Goal: Task Accomplishment & Management: Use online tool/utility

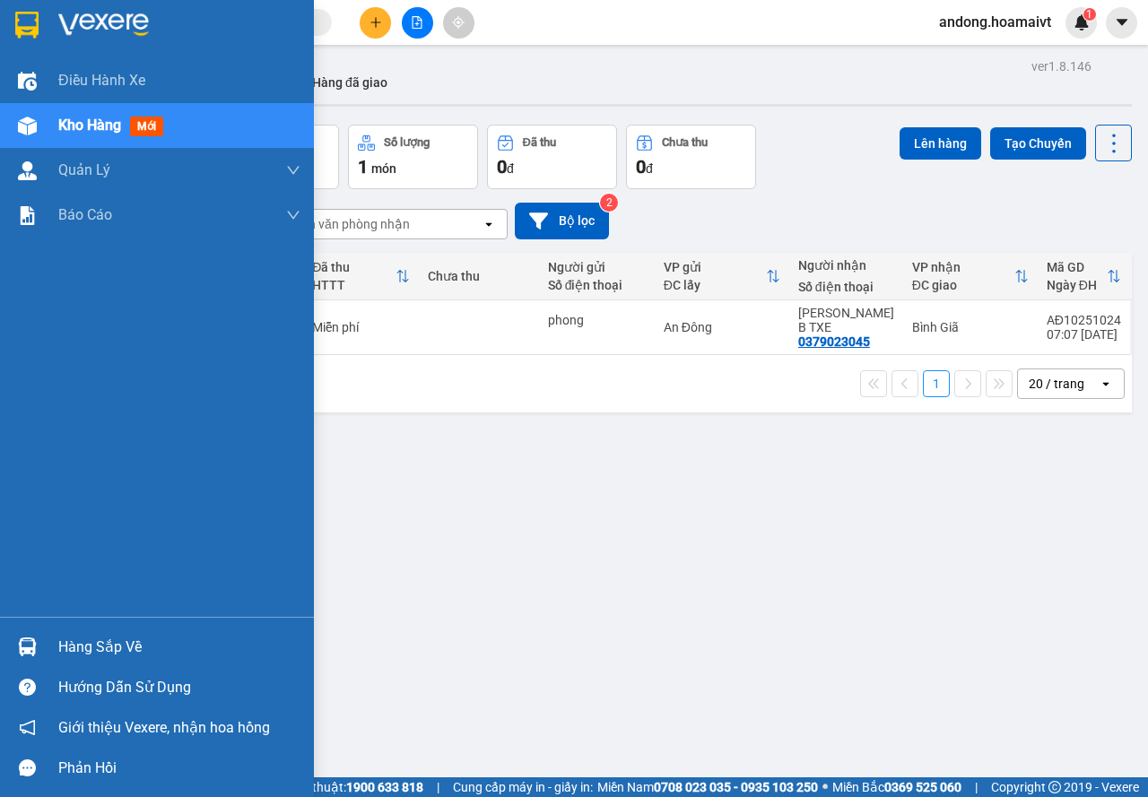
drag, startPoint x: 0, startPoint y: 0, endPoint x: 41, endPoint y: 36, distance: 54.7
click at [41, 36] on div at bounding box center [27, 24] width 31 height 31
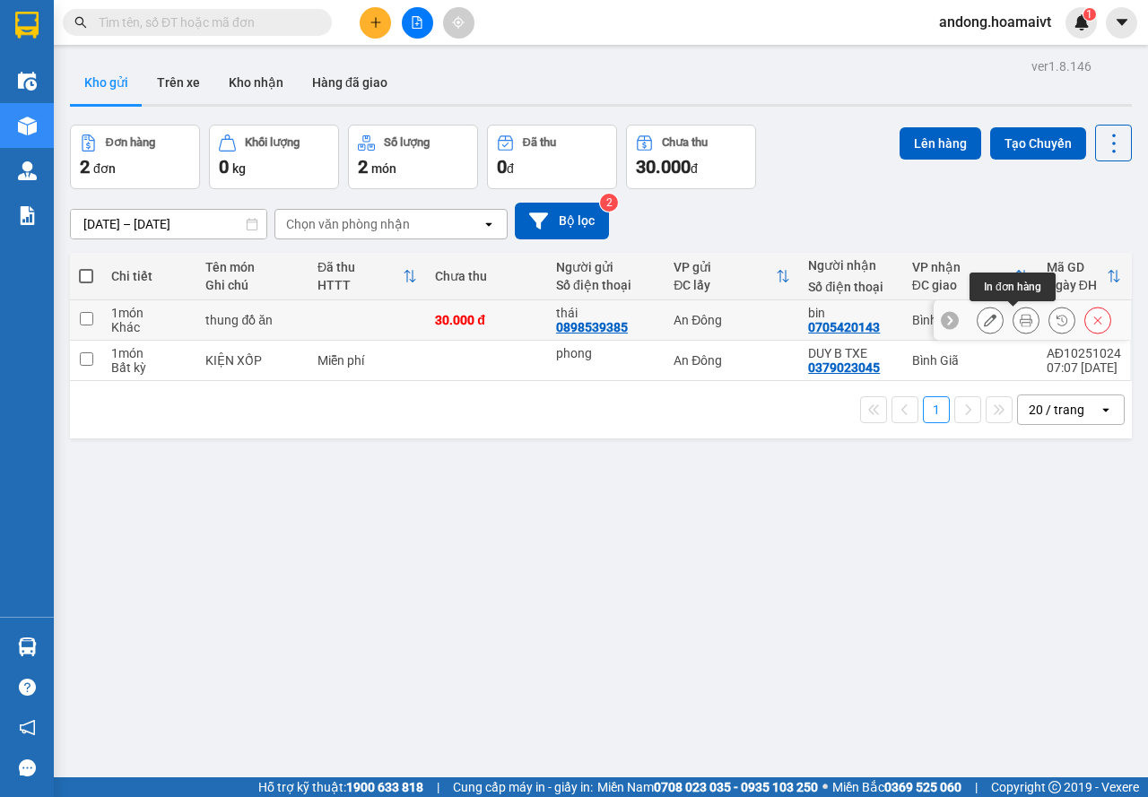
click at [1020, 311] on button at bounding box center [1025, 320] width 25 height 31
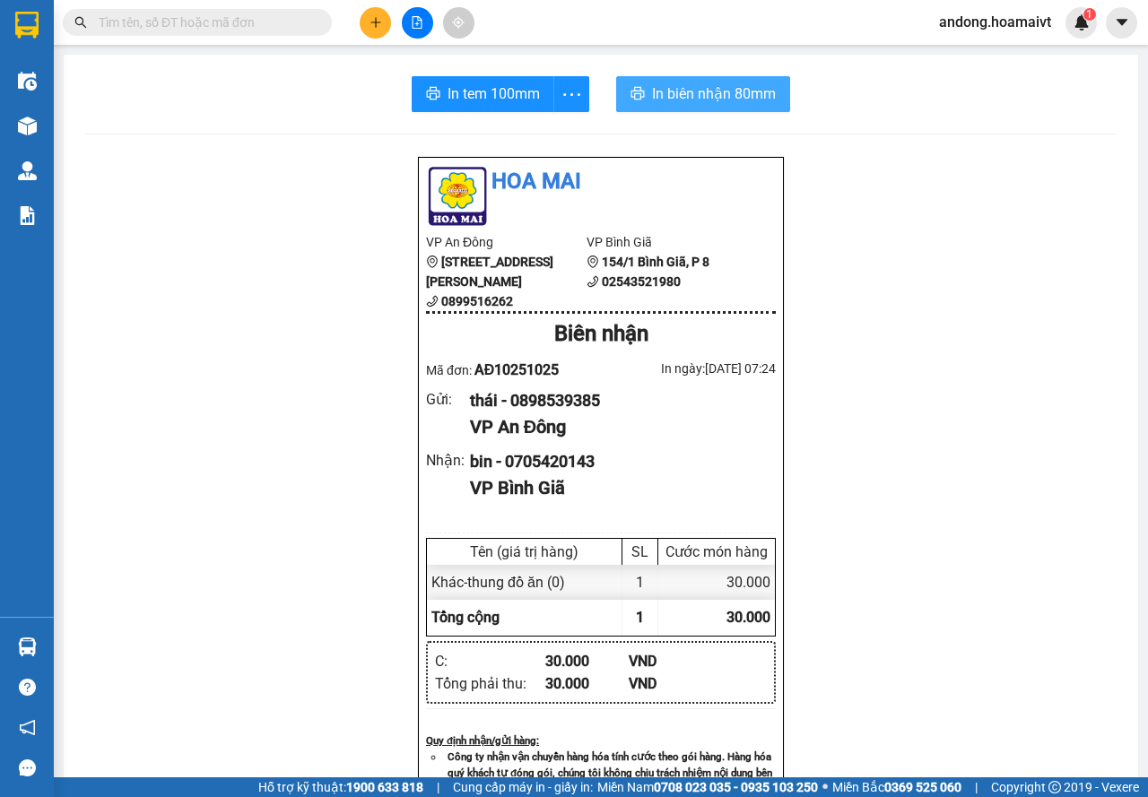
click at [749, 98] on span "In biên nhận 80mm" at bounding box center [714, 94] width 124 height 22
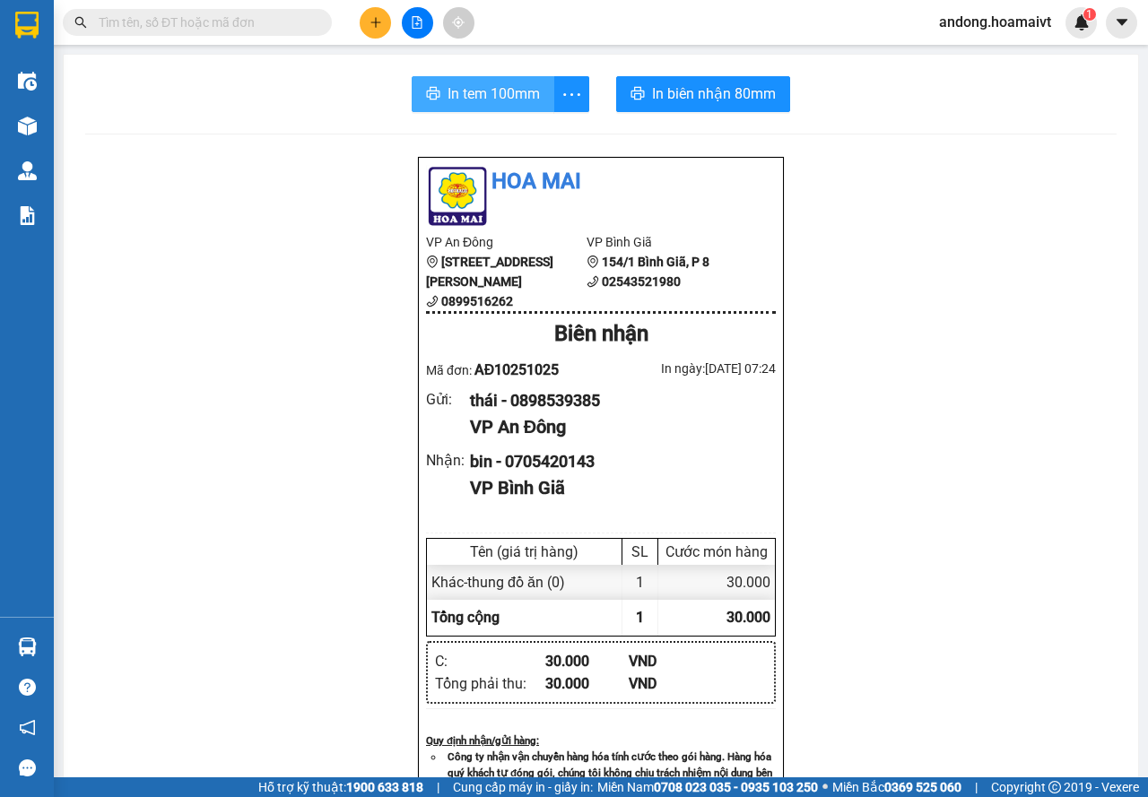
click at [489, 83] on span "In tem 100mm" at bounding box center [494, 94] width 92 height 22
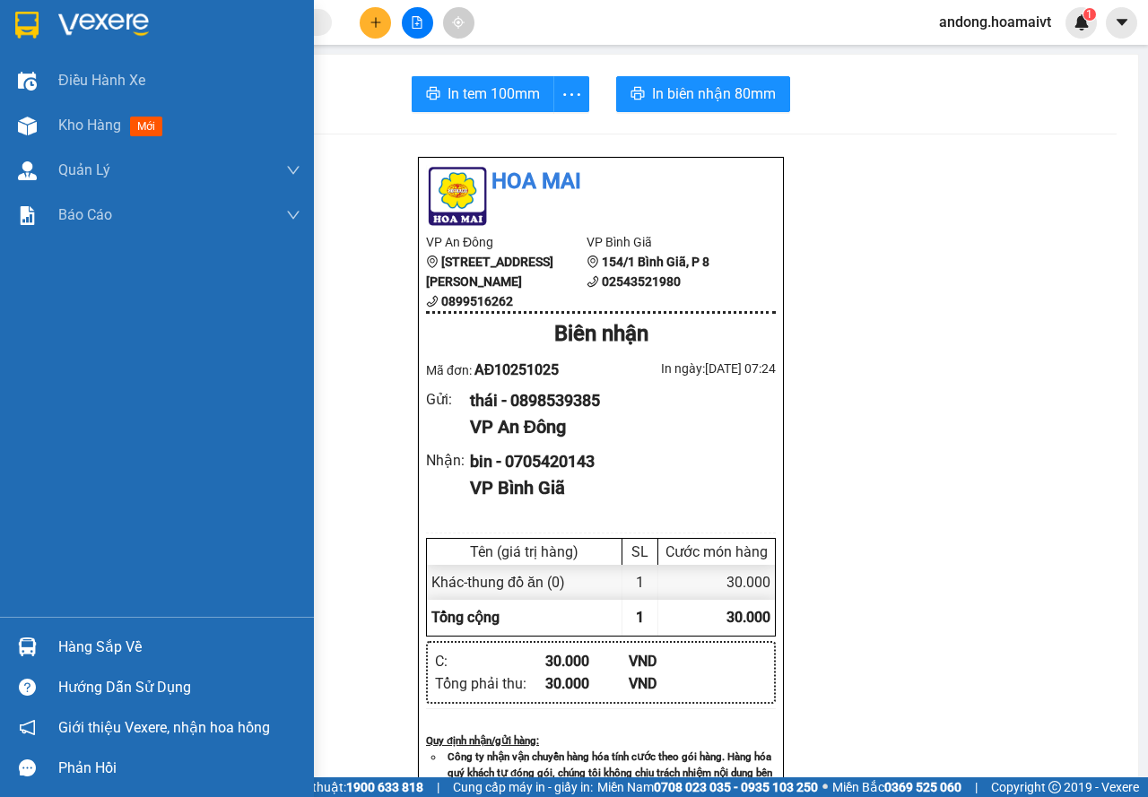
click at [20, 16] on img at bounding box center [26, 25] width 23 height 27
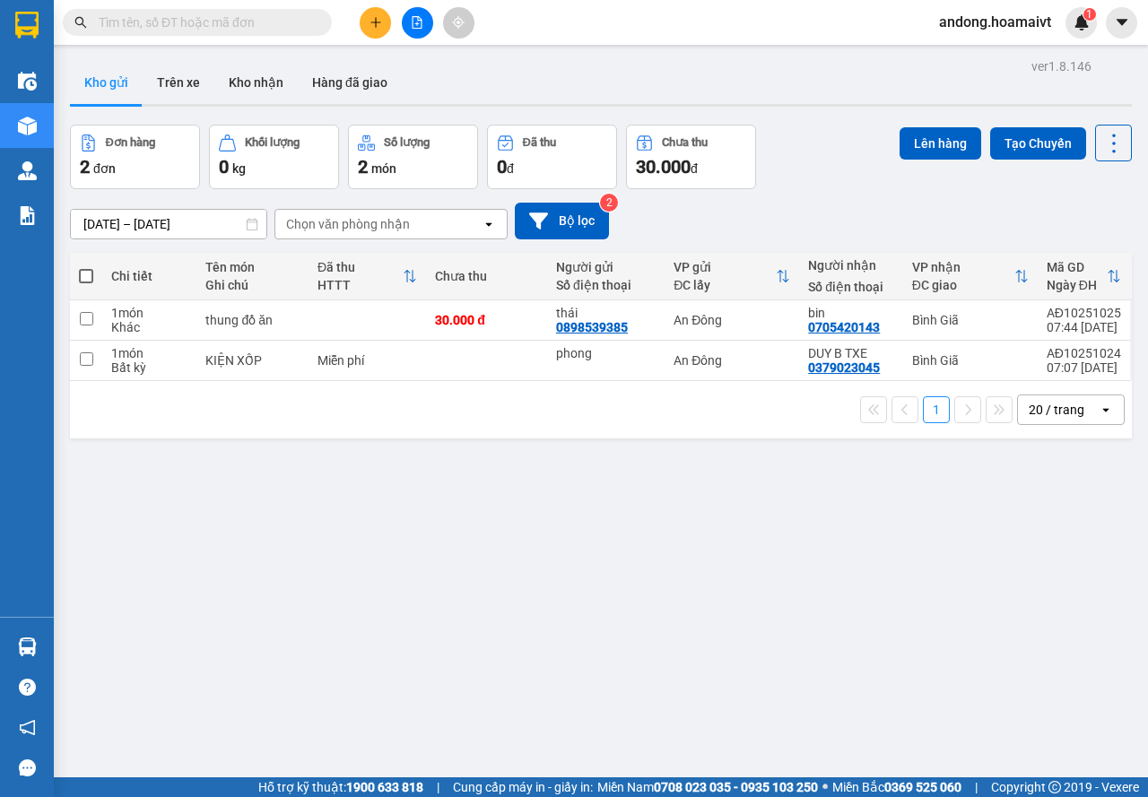
click at [88, 275] on span at bounding box center [86, 276] width 14 height 14
click at [86, 267] on input "checkbox" at bounding box center [86, 267] width 0 height 0
checkbox input "true"
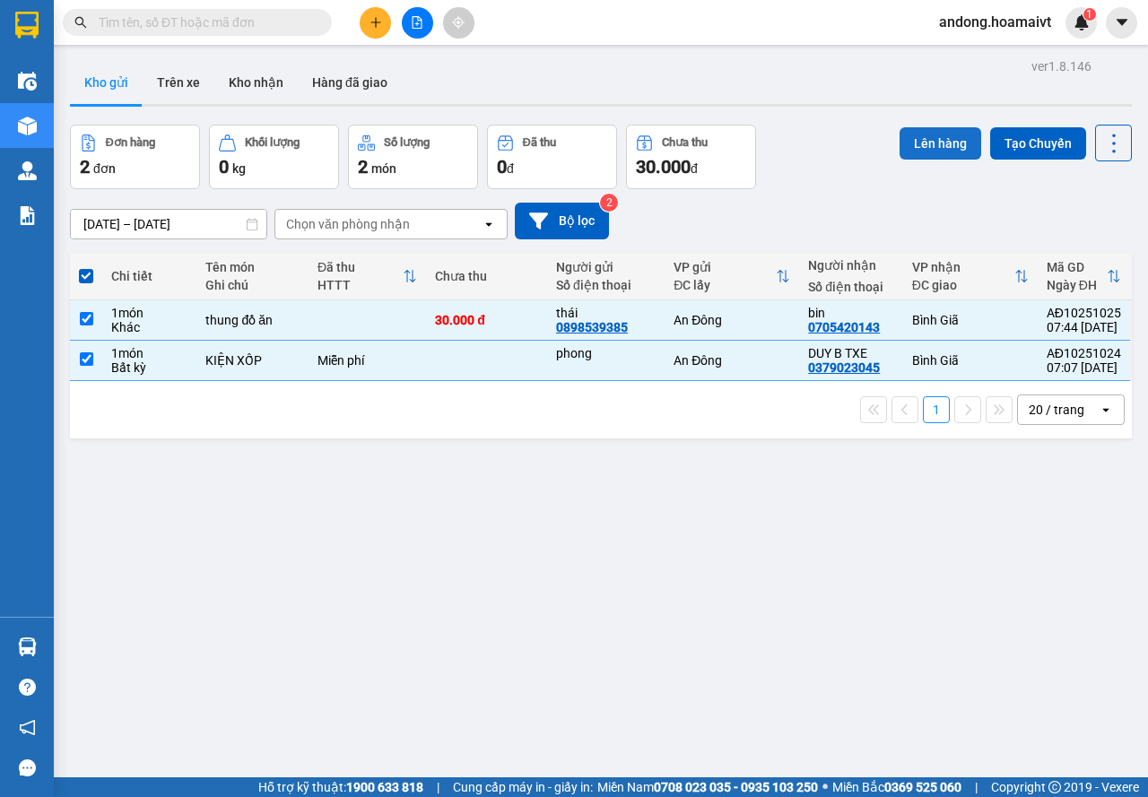
click at [926, 135] on button "Lên hàng" at bounding box center [941, 143] width 82 height 32
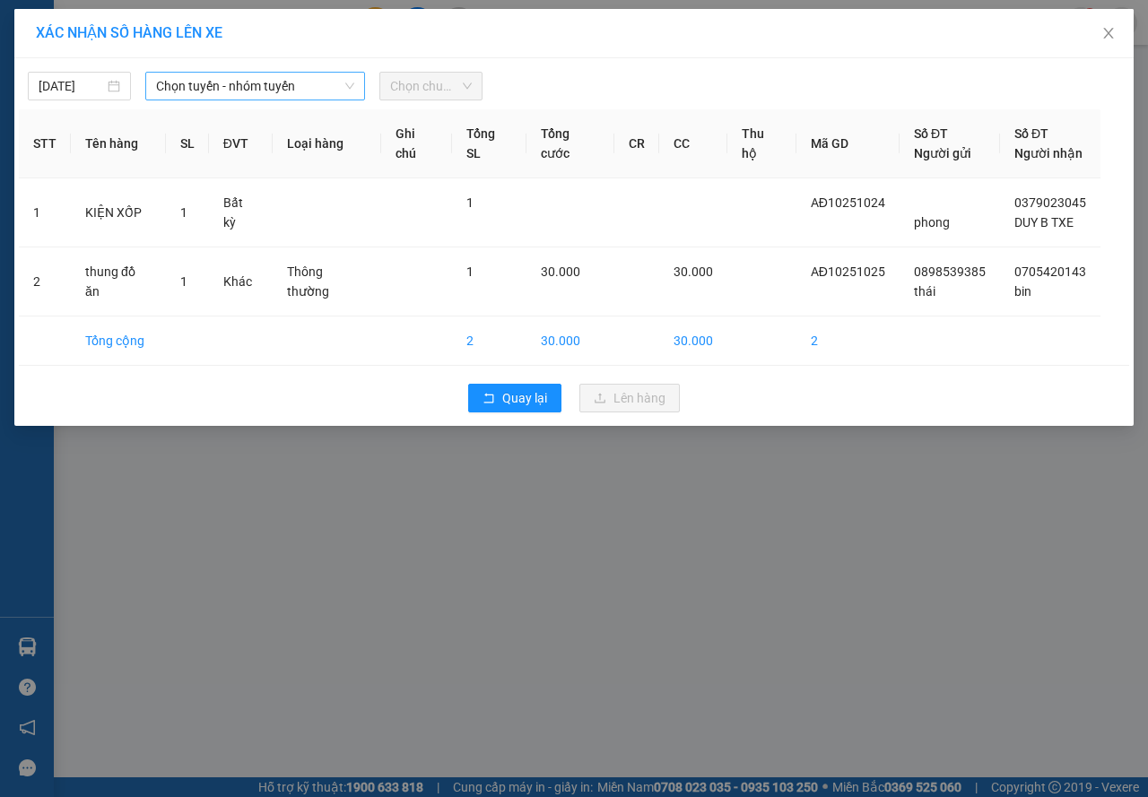
click at [190, 83] on span "Chọn tuyến - nhóm tuyến" at bounding box center [255, 86] width 198 height 27
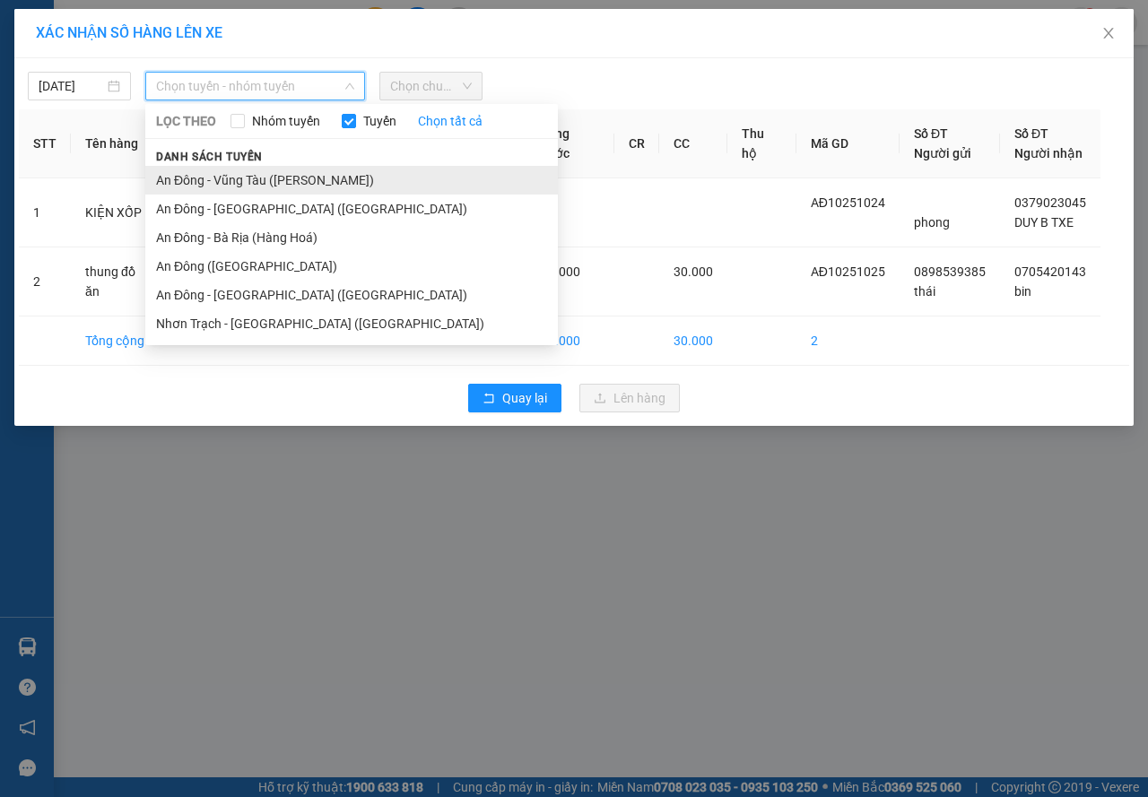
drag, startPoint x: 212, startPoint y: 175, endPoint x: 367, endPoint y: 94, distance: 174.9
click at [213, 175] on li "An Đông - Vũng Tàu (Hàng Hoá)" at bounding box center [351, 180] width 413 height 29
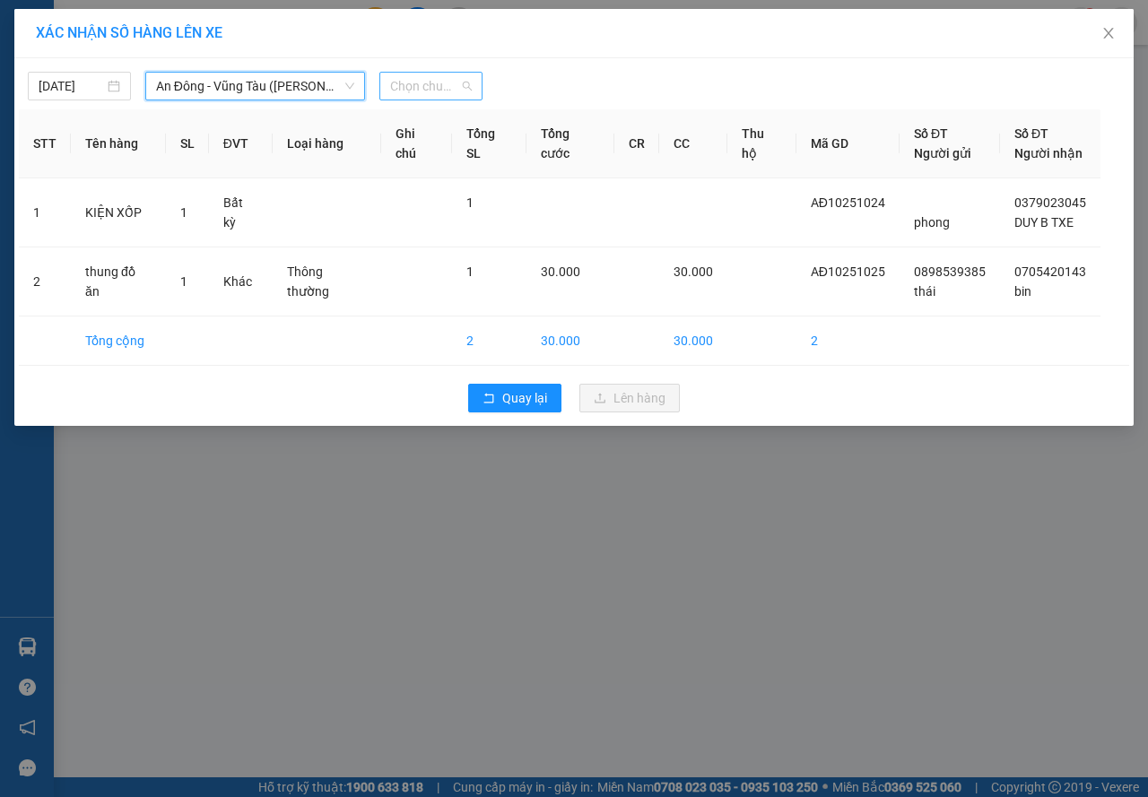
click at [440, 87] on span "Chọn chuyến" at bounding box center [431, 86] width 82 height 27
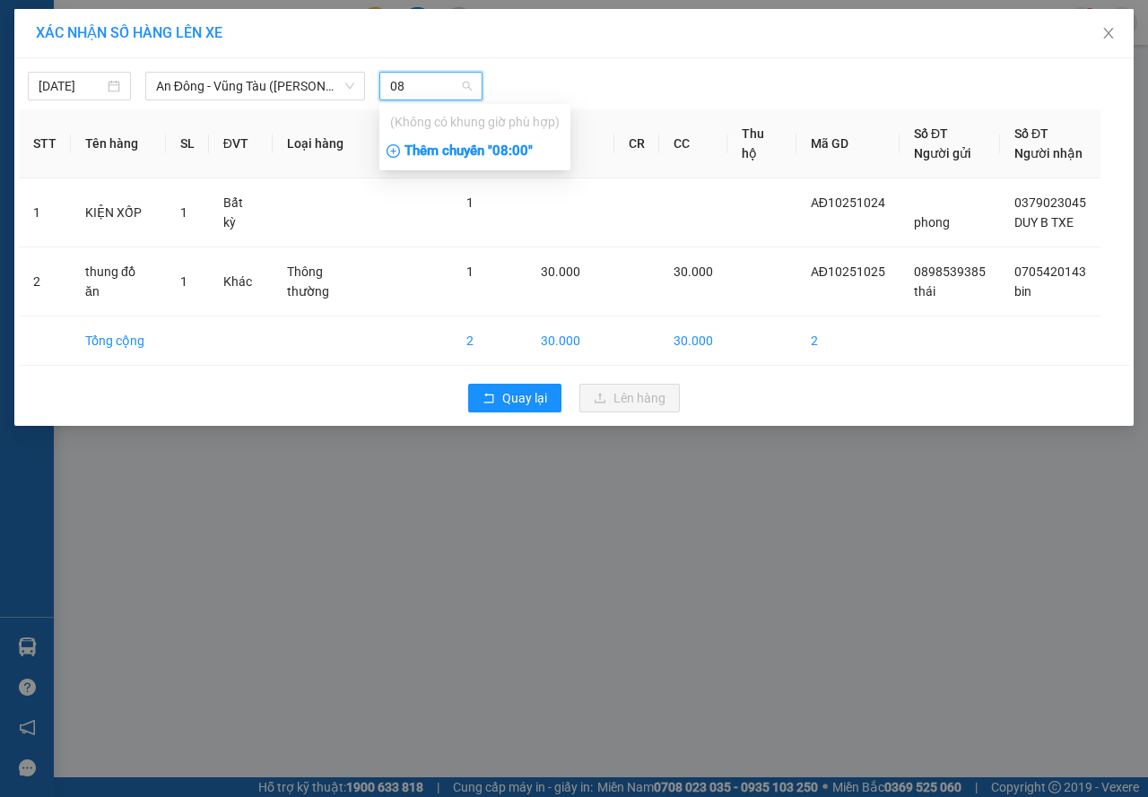
type input "08"
click at [500, 147] on div "Thêm chuyến " 08:00 "" at bounding box center [474, 151] width 191 height 30
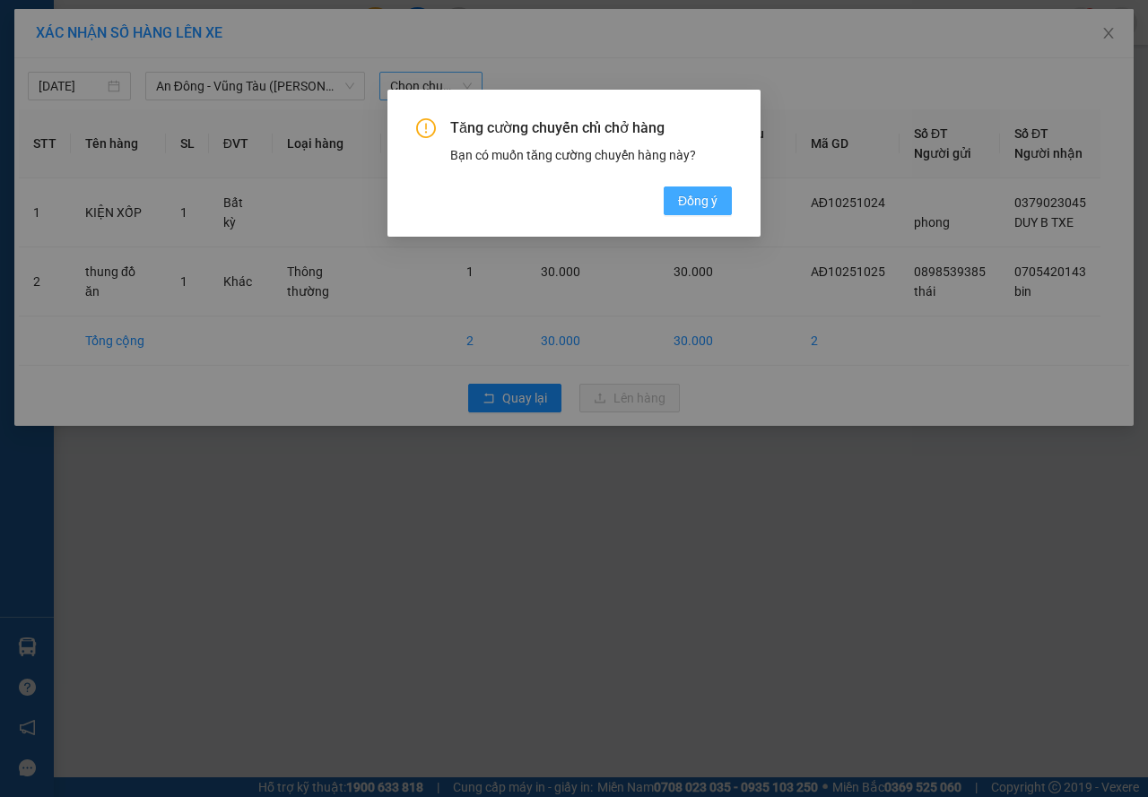
click at [691, 189] on button "Đồng ý" at bounding box center [698, 201] width 68 height 29
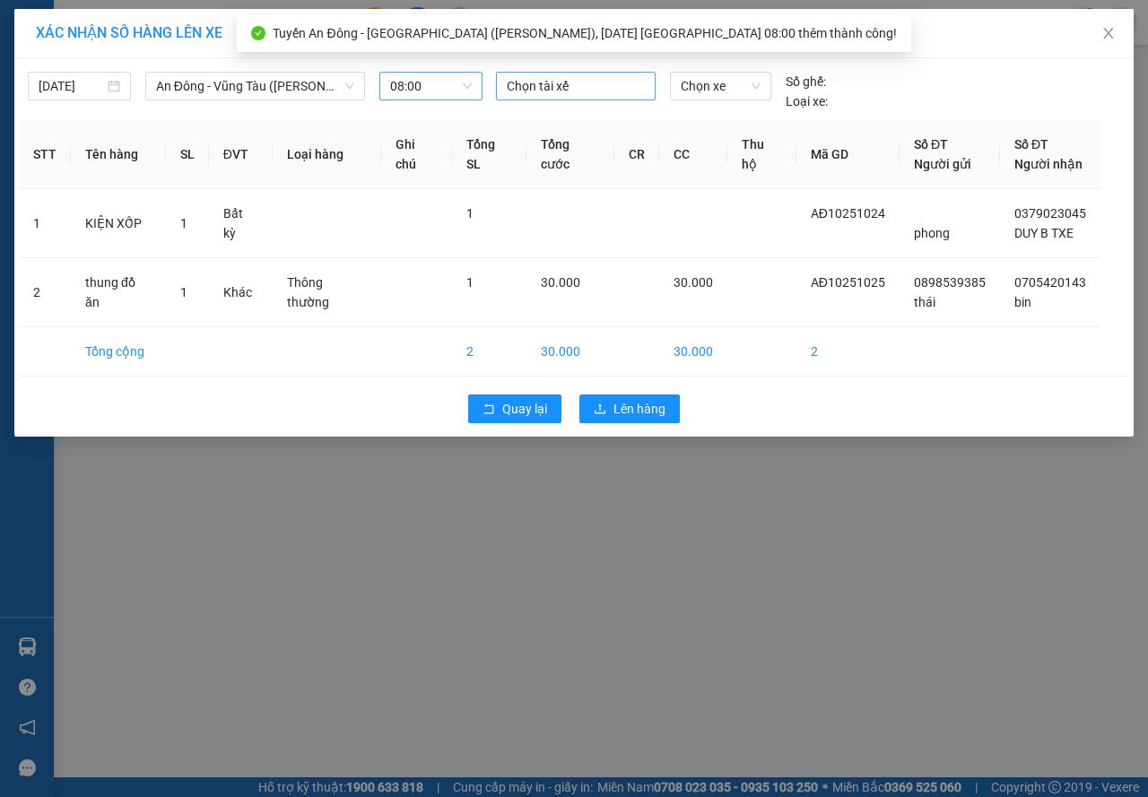
click at [556, 91] on div at bounding box center [575, 86] width 151 height 22
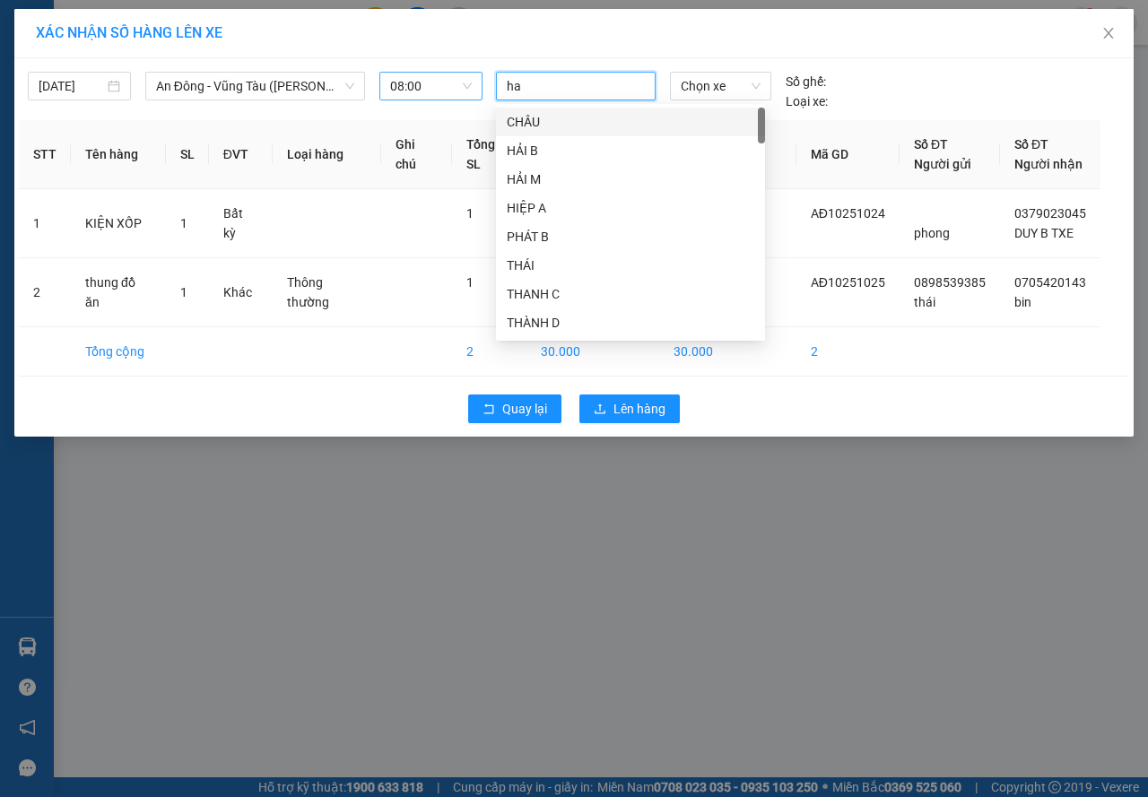
type input "hai"
click at [538, 237] on div "HẢI G" at bounding box center [631, 237] width 248 height 20
click at [714, 81] on span "Chọn xe" at bounding box center [721, 86] width 80 height 27
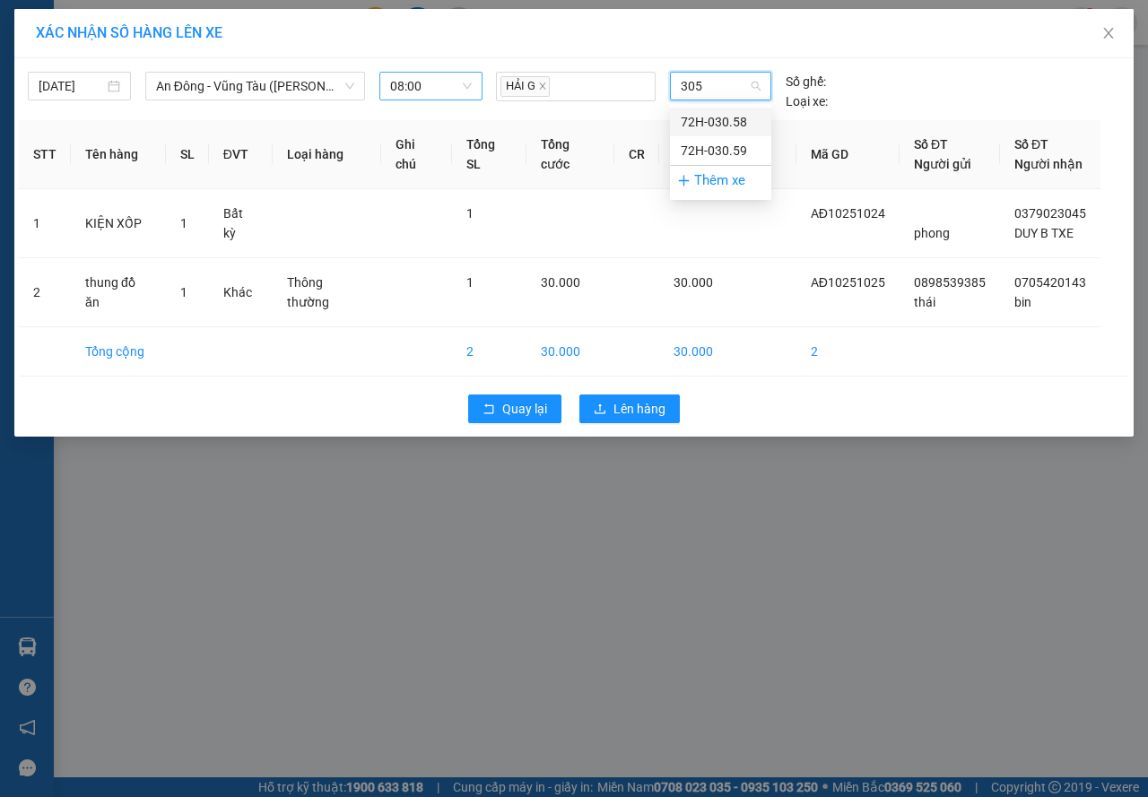
type input "3059"
click at [716, 120] on div "72H-030.59" at bounding box center [721, 122] width 80 height 20
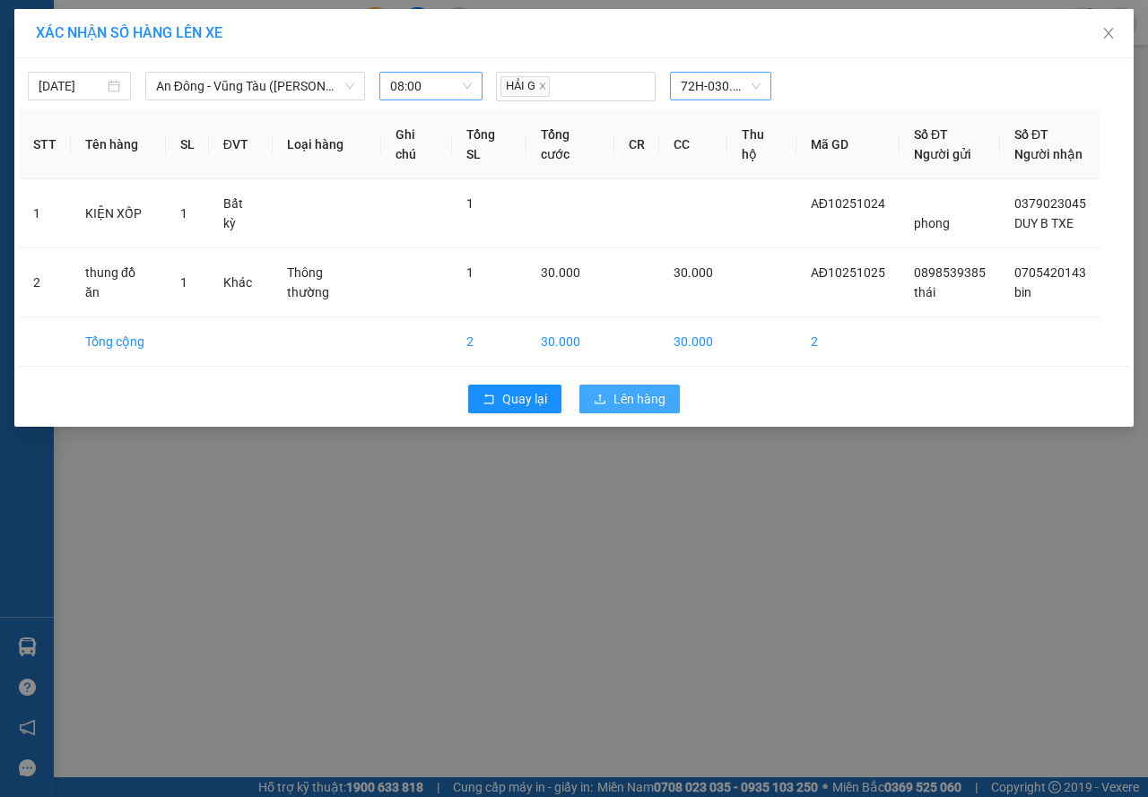
click at [656, 395] on span "Lên hàng" at bounding box center [639, 399] width 52 height 20
